Goal: Task Accomplishment & Management: Use online tool/utility

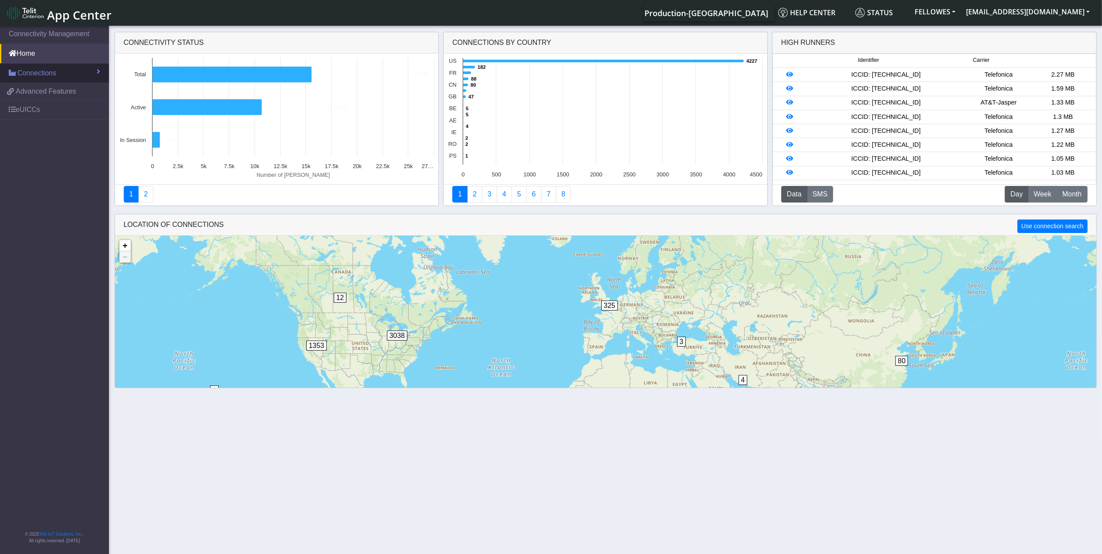
click at [72, 79] on link "Connections" at bounding box center [54, 73] width 109 height 19
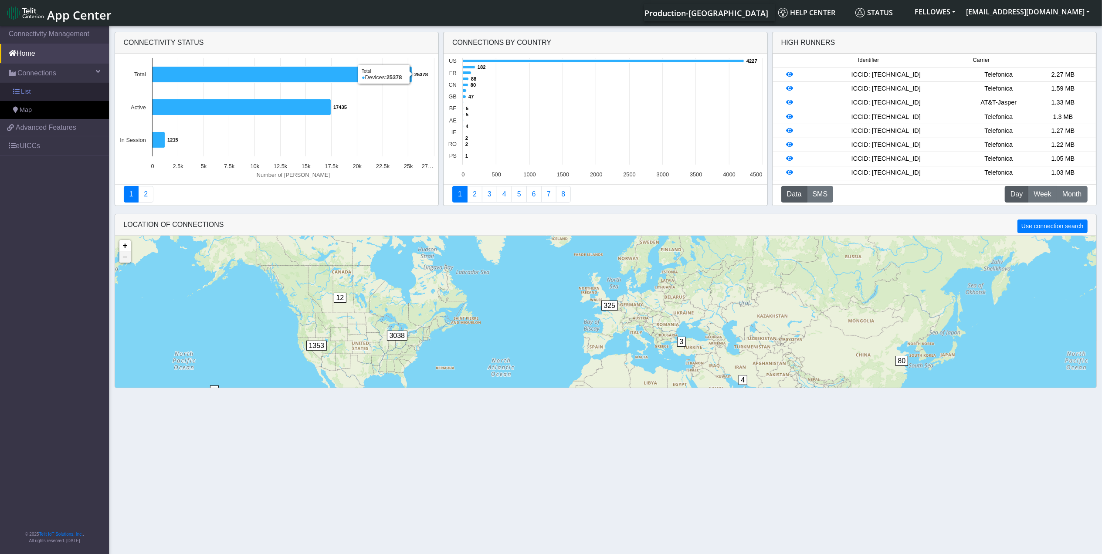
click at [52, 90] on link "List" at bounding box center [54, 92] width 109 height 18
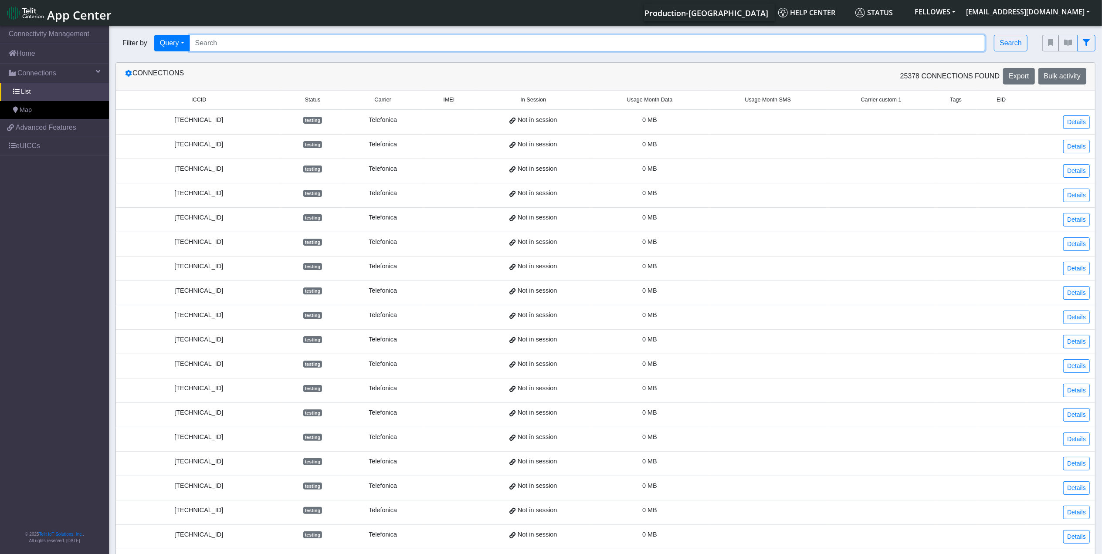
click at [290, 37] on input "Search..." at bounding box center [587, 43] width 796 height 17
paste input "353141288057768"
type input "353141288057768"
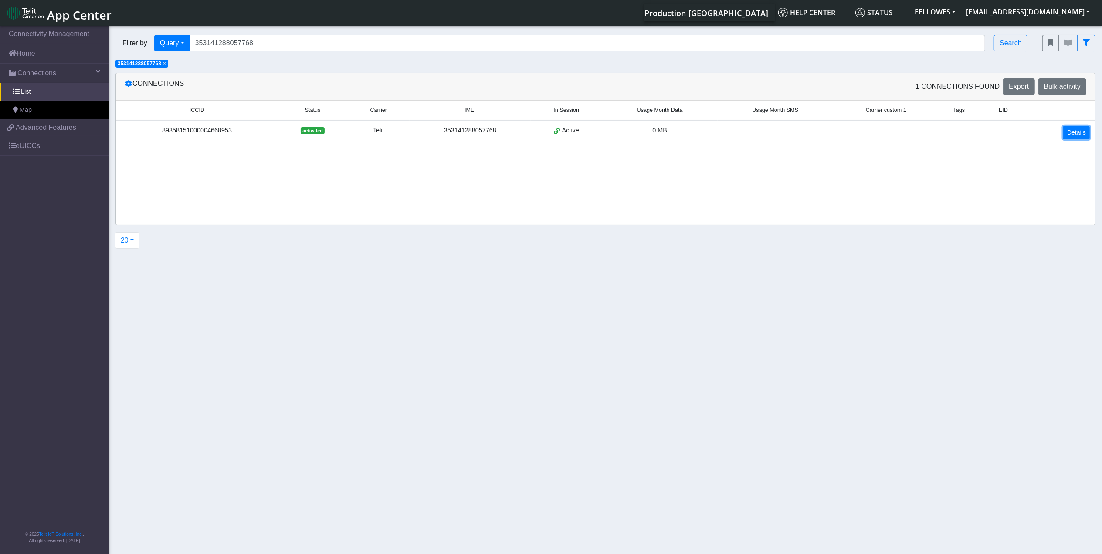
click at [1072, 132] on link "Details" at bounding box center [1076, 133] width 27 height 14
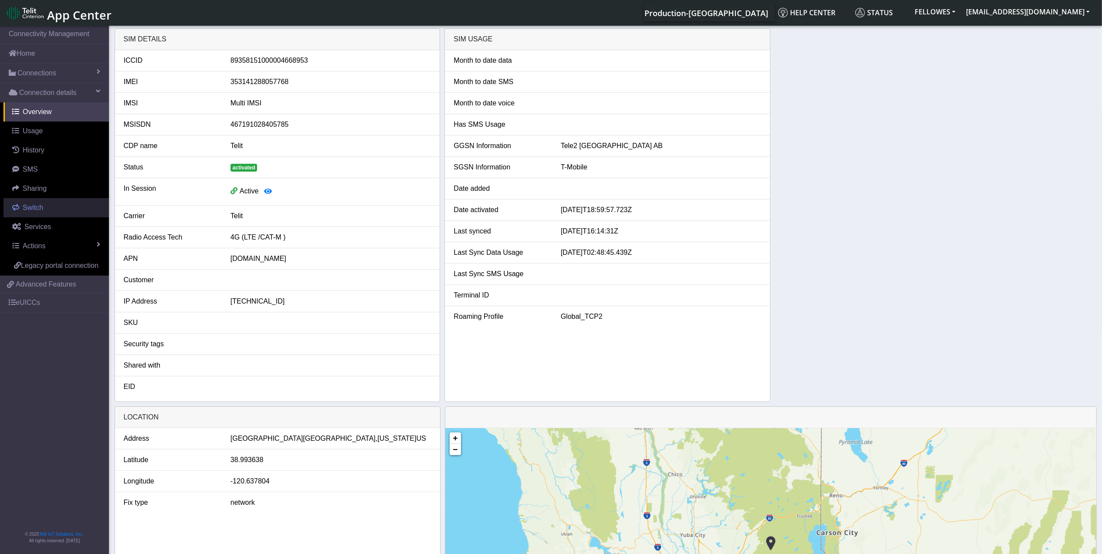
click at [42, 208] on span "Switch" at bounding box center [33, 207] width 20 height 7
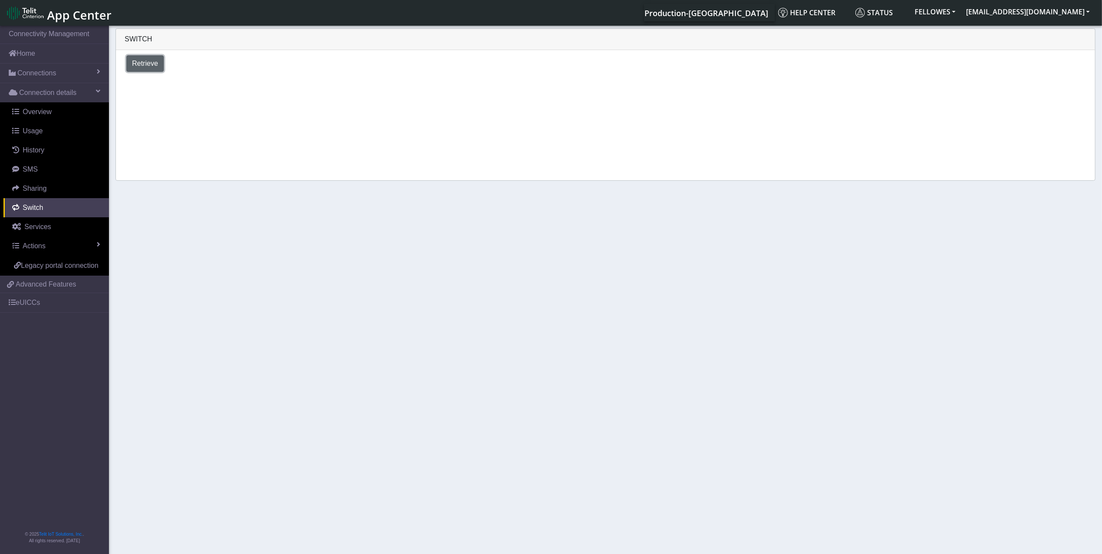
click at [135, 62] on span "Retrieve" at bounding box center [145, 63] width 26 height 7
select select "[GEOGRAPHIC_DATA]"
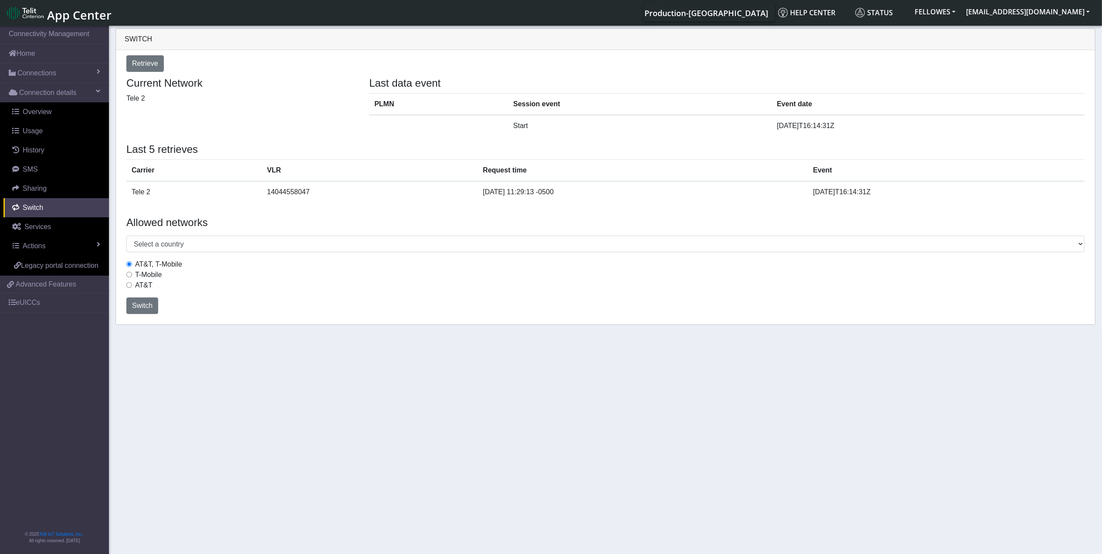
click at [150, 274] on label "T-Mobile" at bounding box center [148, 275] width 27 height 10
click at [132, 274] on input "T-Mobile" at bounding box center [129, 275] width 6 height 6
radio input "true"
click at [147, 309] on span "Switch" at bounding box center [142, 305] width 20 height 7
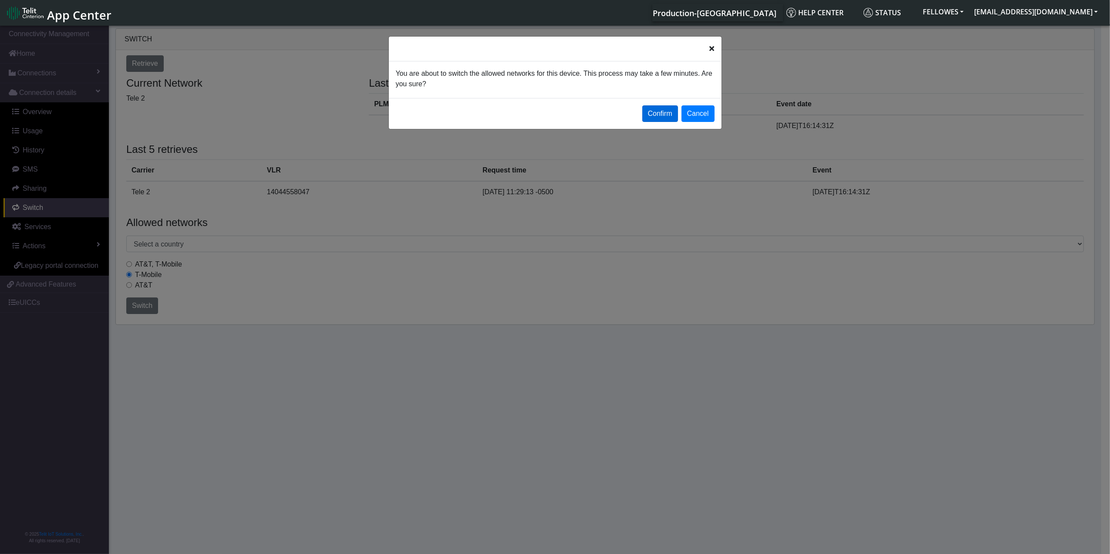
click at [661, 106] on button "Confirm" at bounding box center [660, 113] width 36 height 17
